Goal: Task Accomplishment & Management: Complete application form

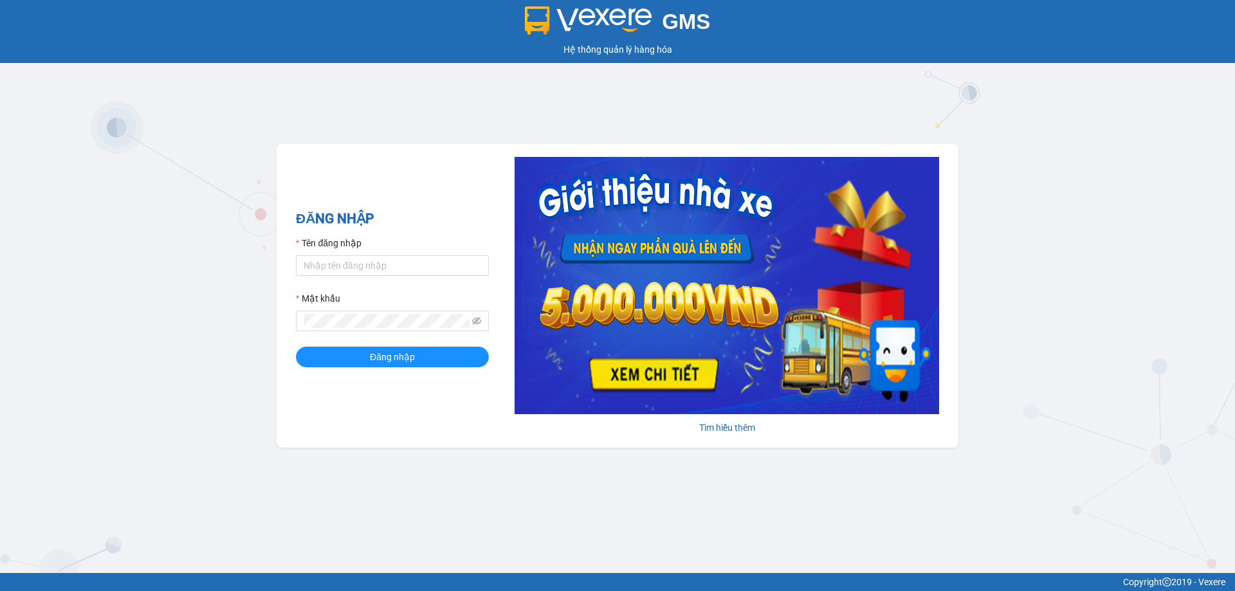
click at [333, 282] on form "Tên đăng nhập Mật khẩu Đăng nhập" at bounding box center [392, 301] width 193 height 131
click at [334, 269] on input "Tên đăng nhập" at bounding box center [392, 265] width 193 height 21
type input "kimngan.binhtam"
click at [376, 353] on span "Đăng nhập" at bounding box center [392, 357] width 45 height 14
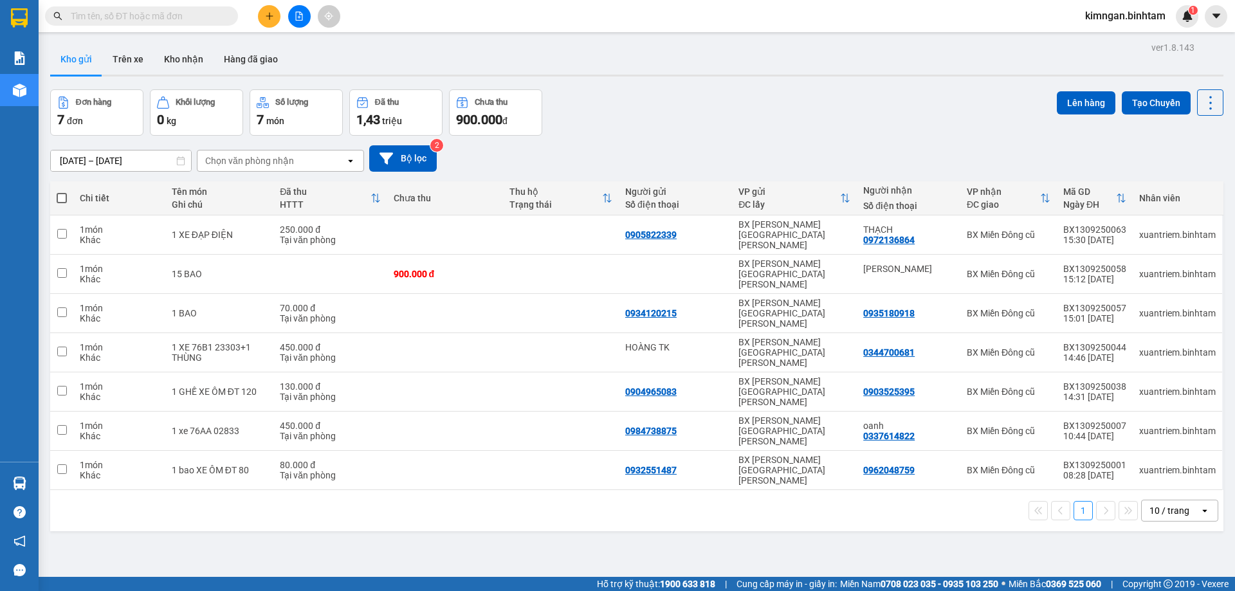
click at [272, 19] on icon "plus" at bounding box center [269, 16] width 9 height 9
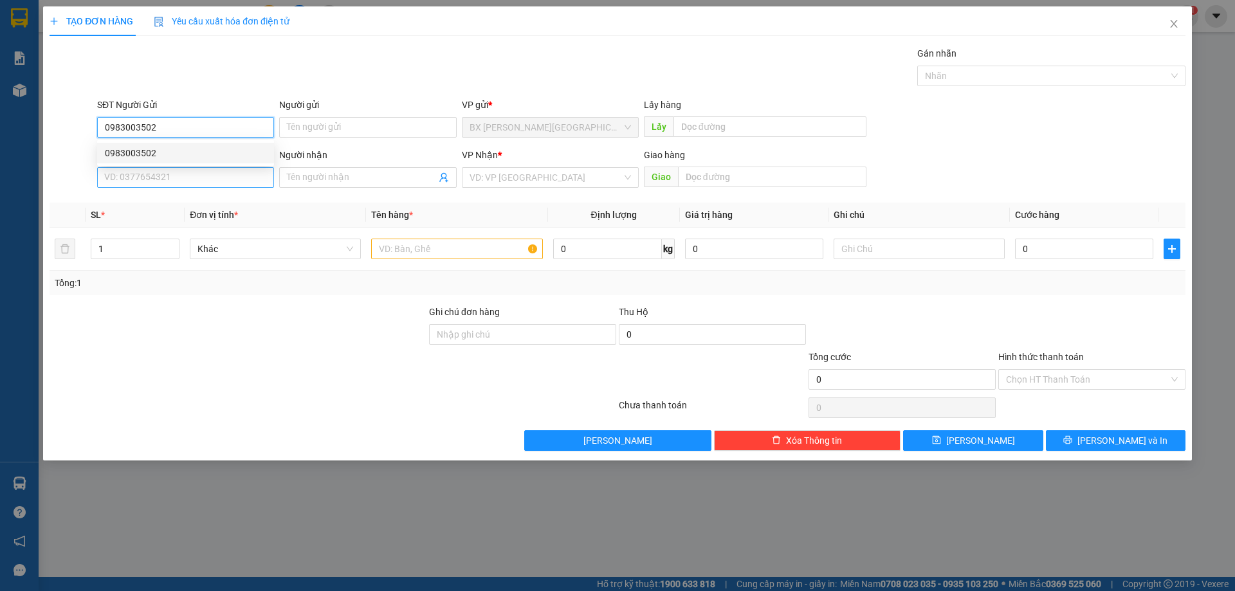
type input "0983003502"
click at [179, 185] on input "SĐT Người Nhận" at bounding box center [185, 177] width 177 height 21
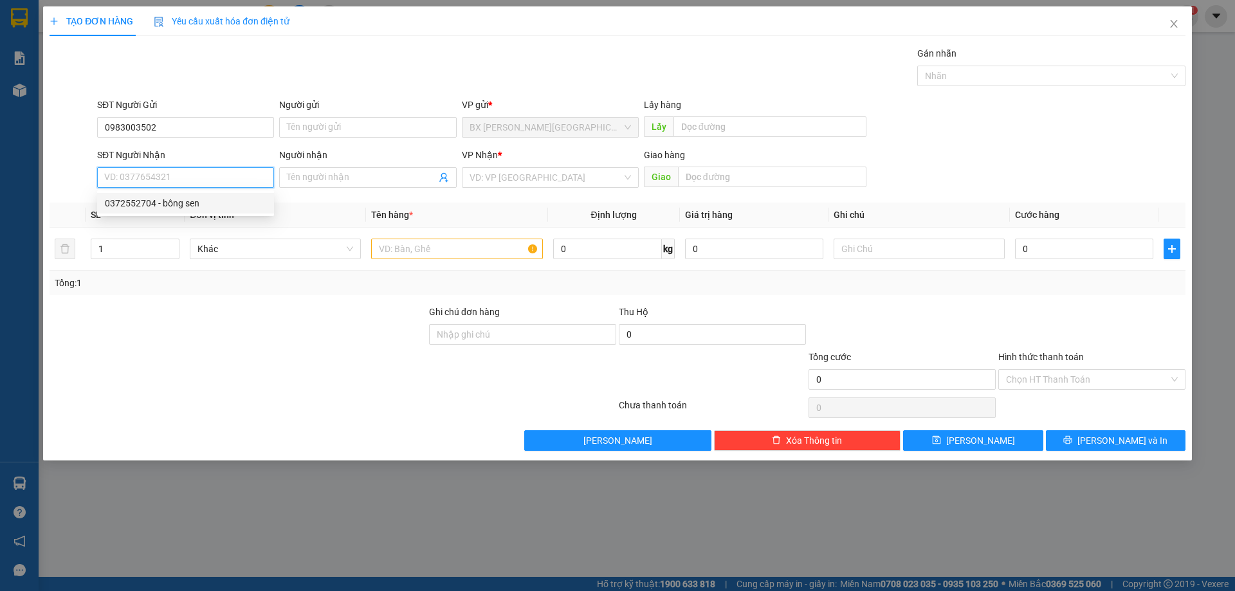
click at [172, 198] on div "0372552704 - bông sen" at bounding box center [185, 203] width 161 height 14
type input "0372552704"
type input "bông sen"
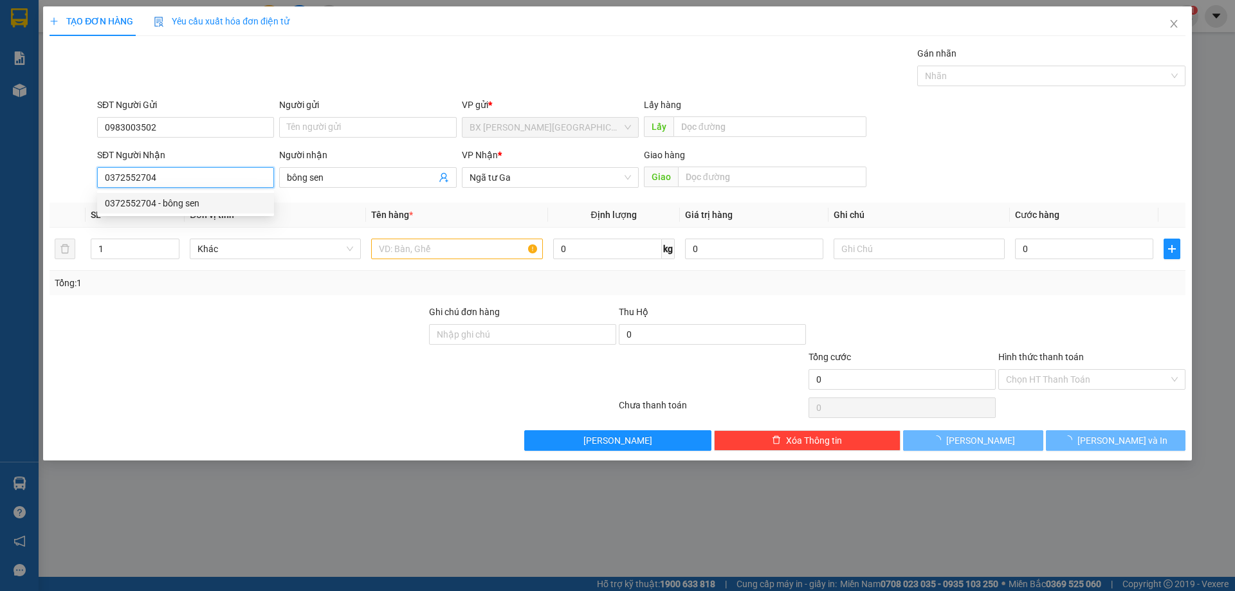
type input "100.000"
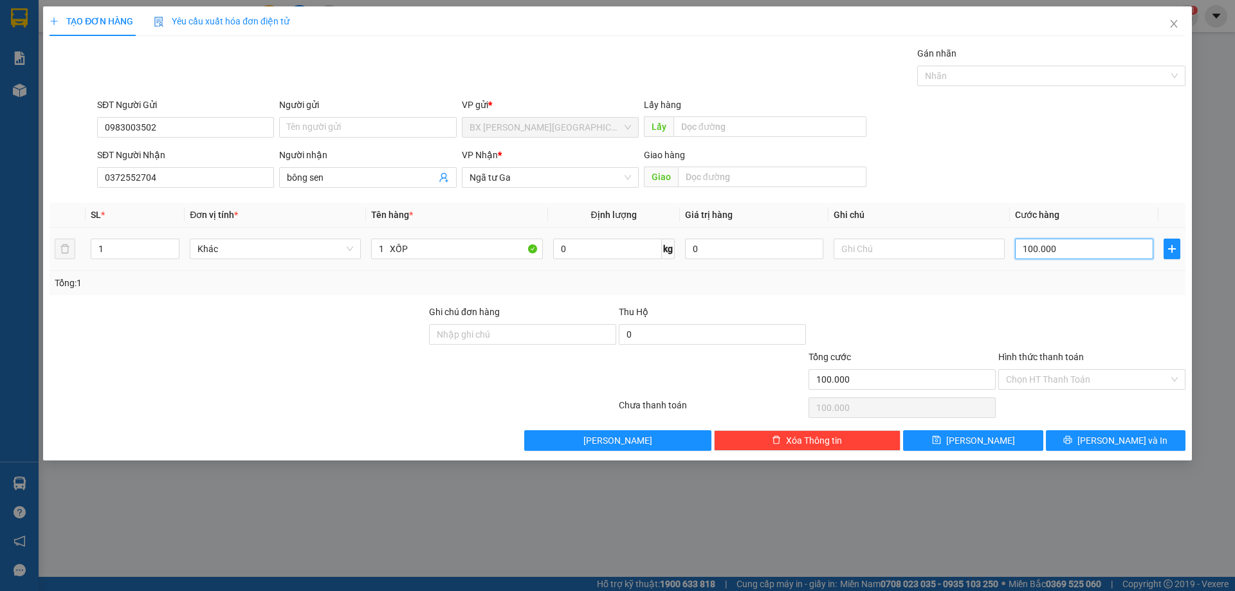
click at [1059, 250] on input "100.000" at bounding box center [1084, 249] width 138 height 21
type input "7"
type input "70"
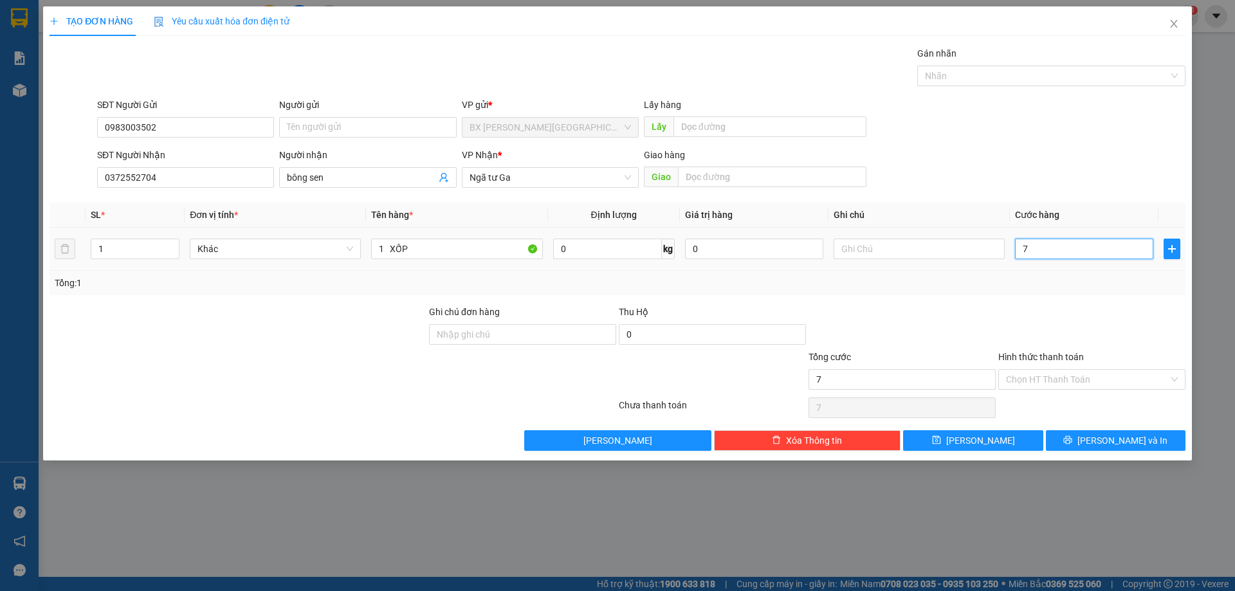
type input "70"
type input "700"
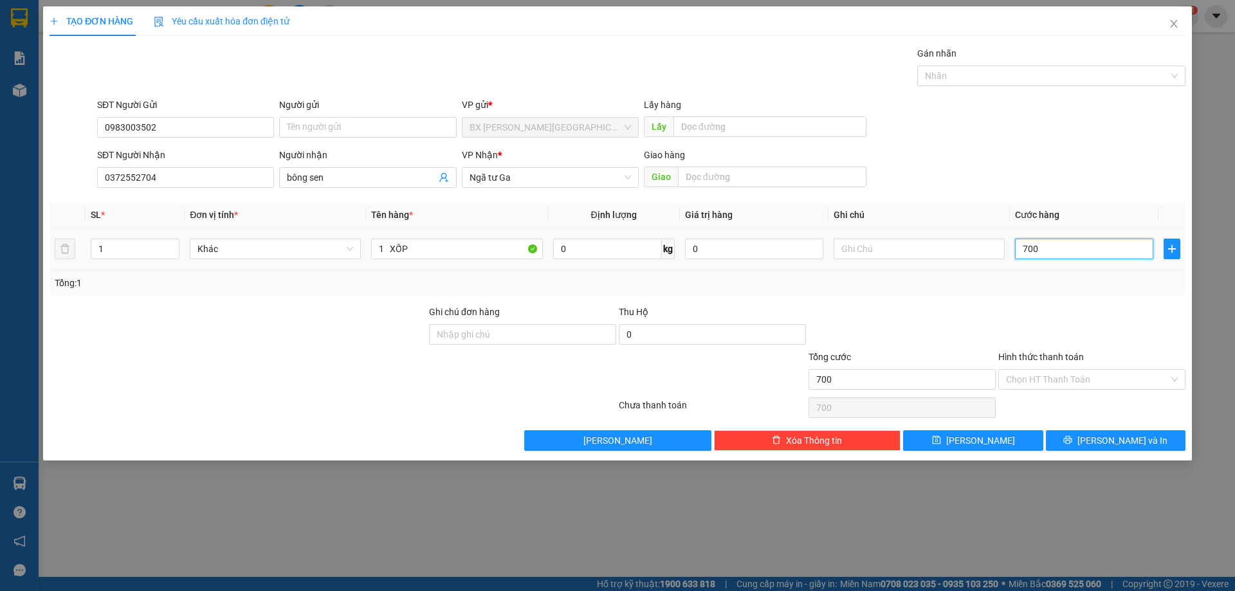
type input "7.000"
type input "70.000"
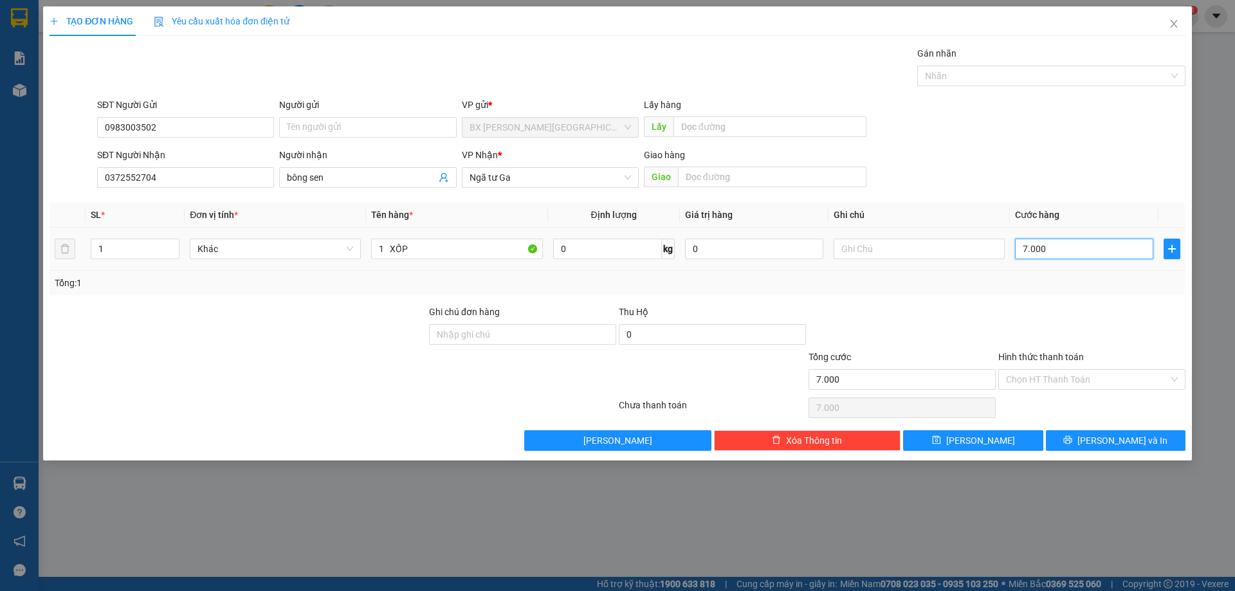
type input "70.000"
type input "700.000"
type input "70.000"
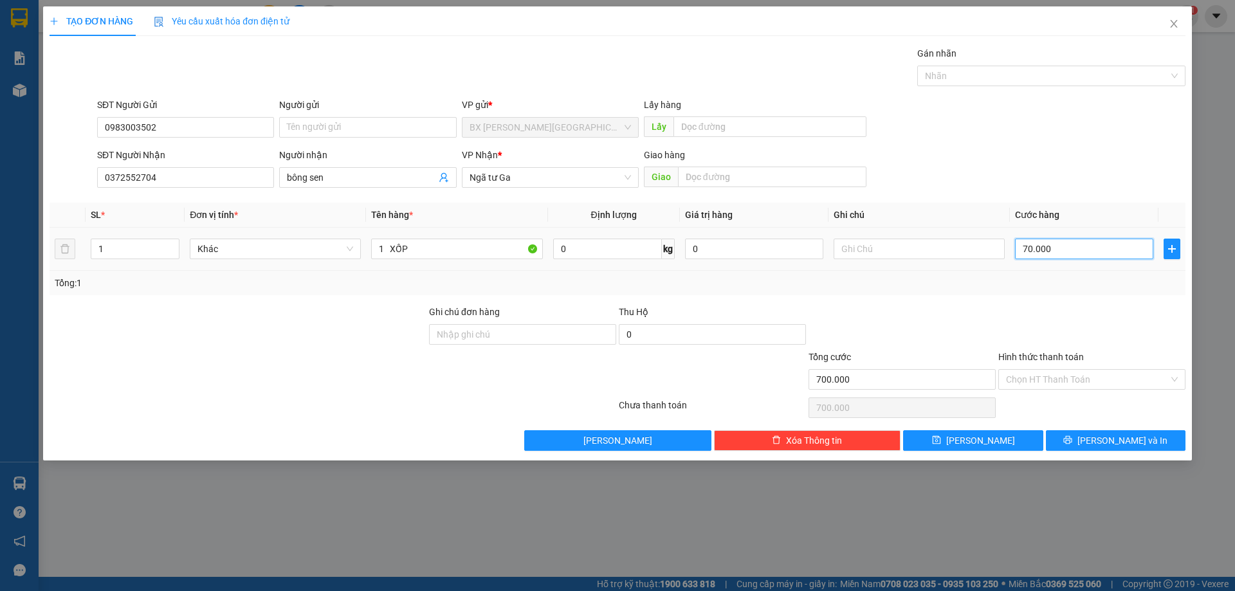
type input "70.000"
type input "7.000"
type input "70.000"
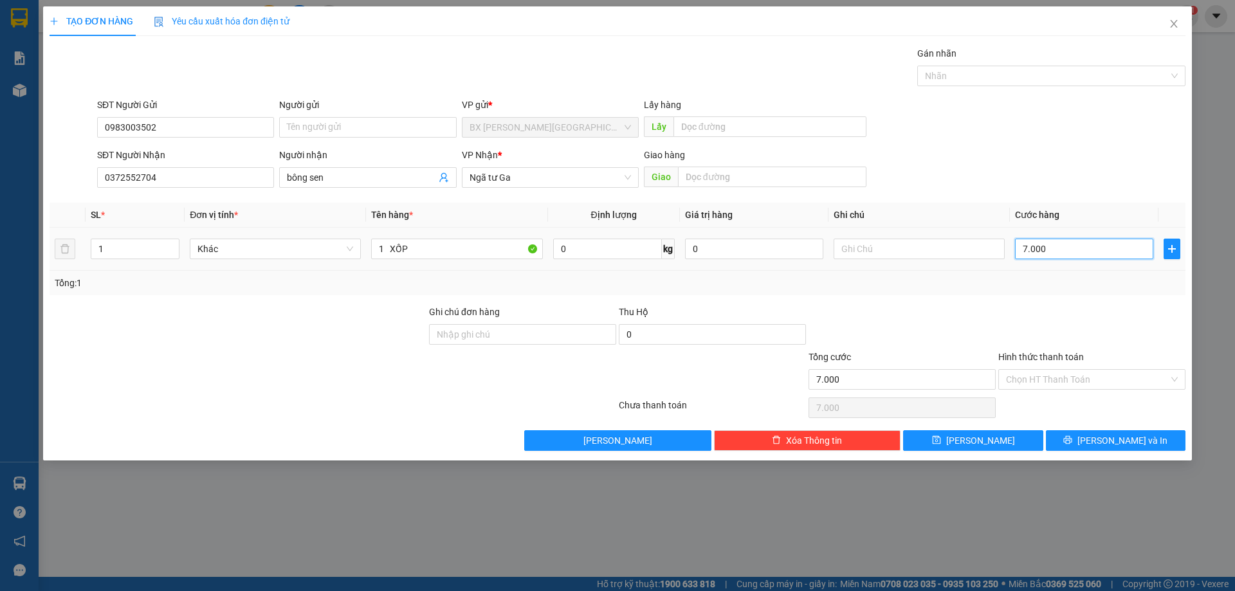
type input "70.000"
click at [1072, 435] on icon "printer" at bounding box center [1067, 439] width 9 height 9
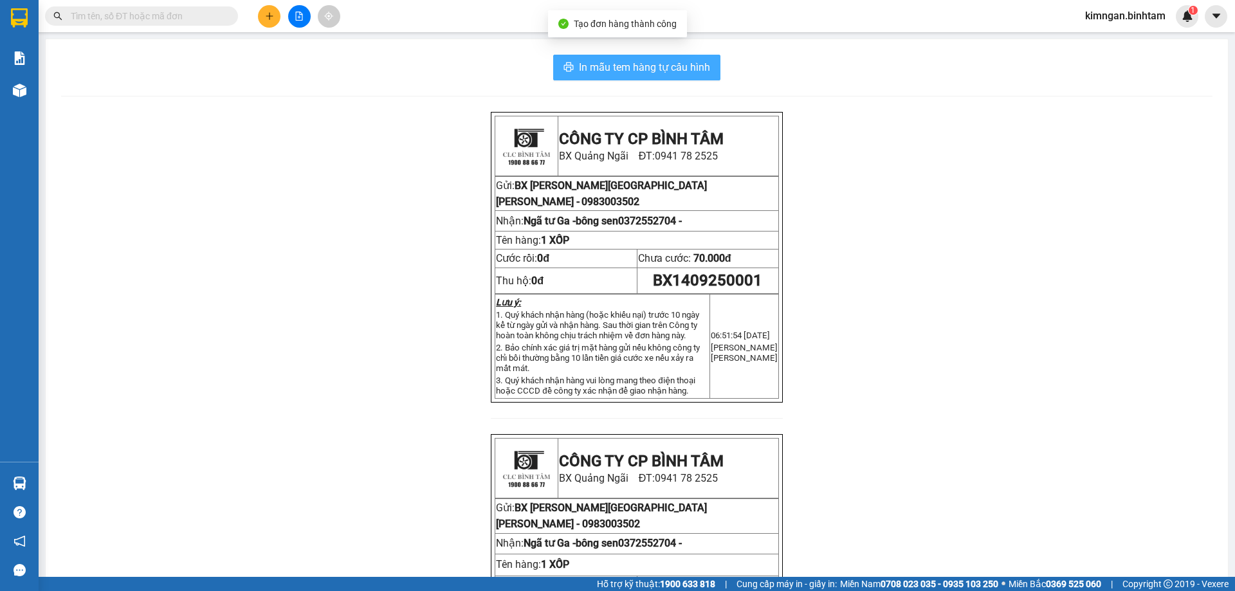
click at [689, 69] on span "In mẫu tem hàng tự cấu hình" at bounding box center [644, 67] width 131 height 16
